Goal: Task Accomplishment & Management: Manage account settings

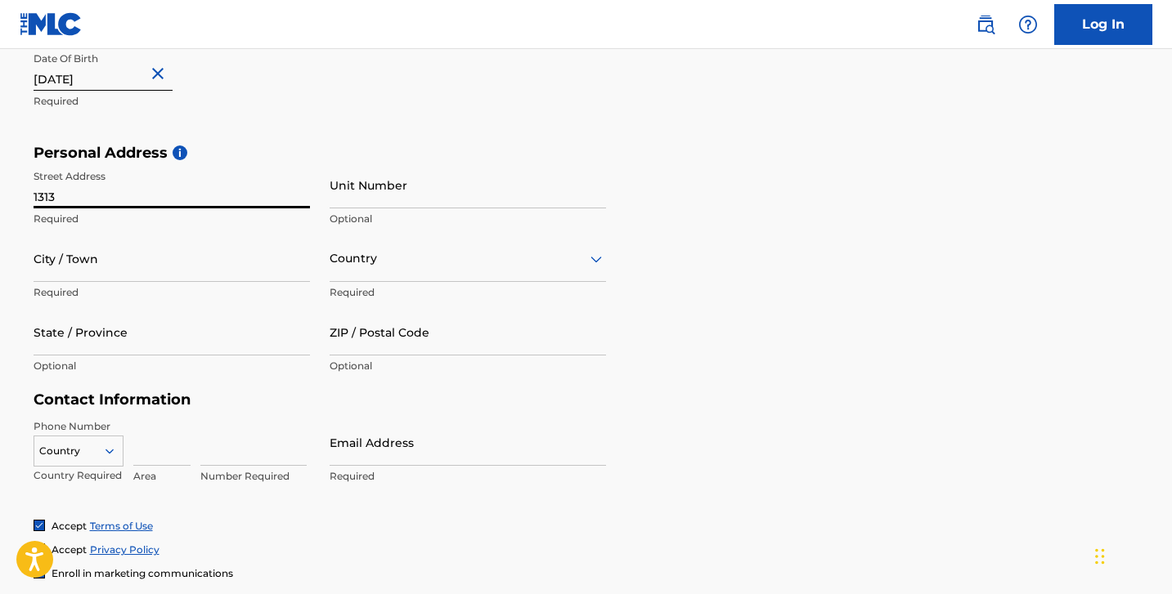
type input "1313"
click at [42, 20] on img at bounding box center [51, 24] width 63 height 24
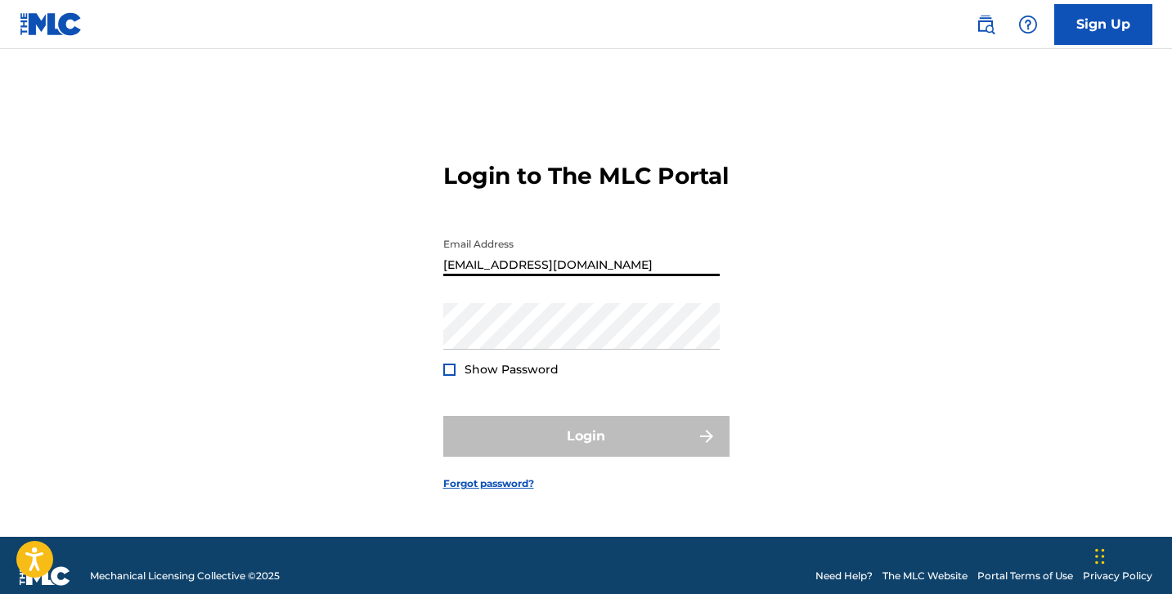
type input "[EMAIL_ADDRESS][DOMAIN_NAME]"
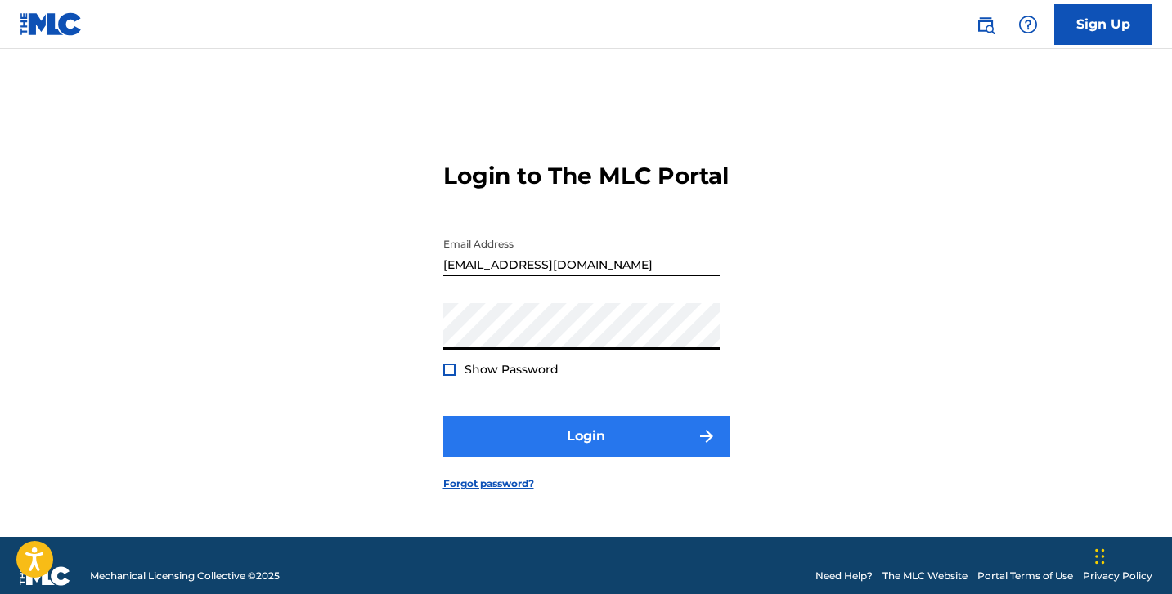
click at [509, 438] on button "Login" at bounding box center [586, 436] width 286 height 41
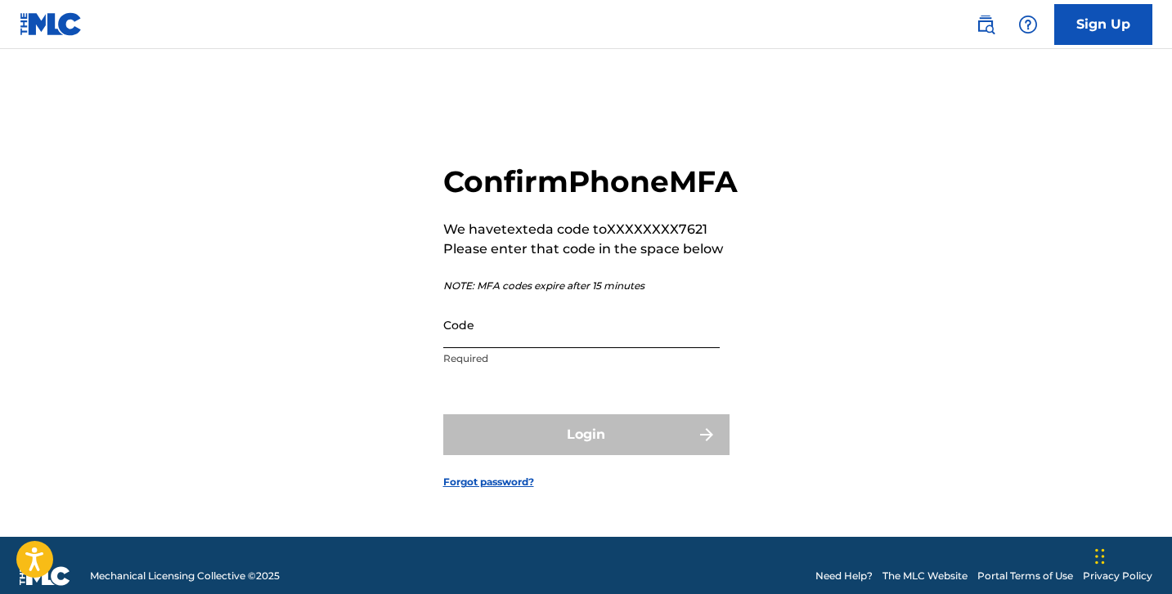
click at [479, 348] on input "Code" at bounding box center [581, 325] width 276 height 47
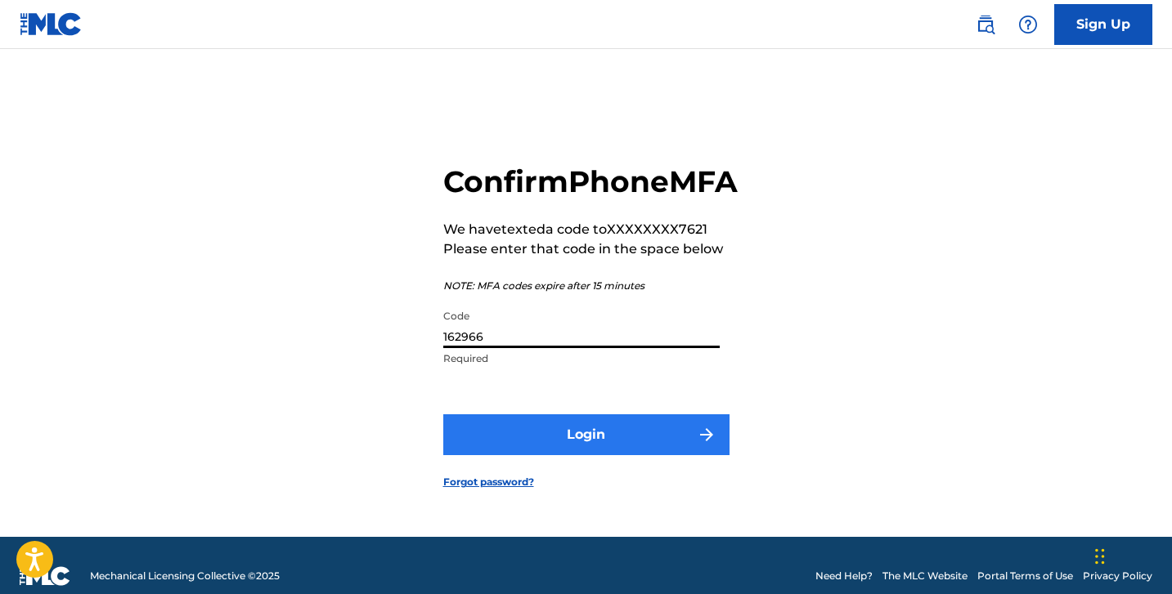
type input "162966"
click at [500, 450] on button "Login" at bounding box center [586, 435] width 286 height 41
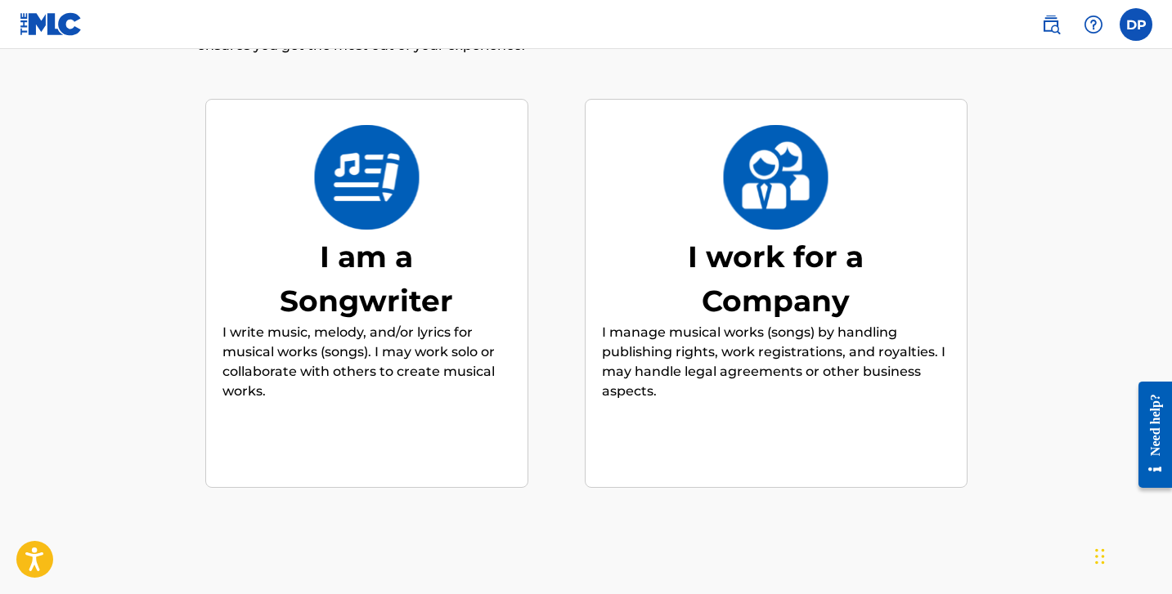
scroll to position [132, 0]
